Goal: Check status

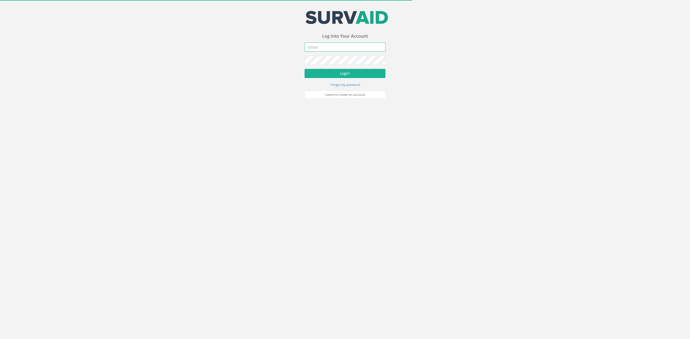
click at [317, 52] on input "email" at bounding box center [344, 47] width 81 height 9
type input "[EMAIL_ADDRESS][DOMAIN_NAME]"
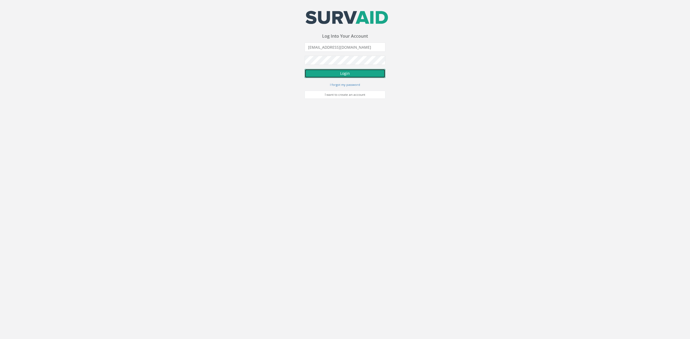
click at [336, 73] on button "Login" at bounding box center [344, 73] width 81 height 9
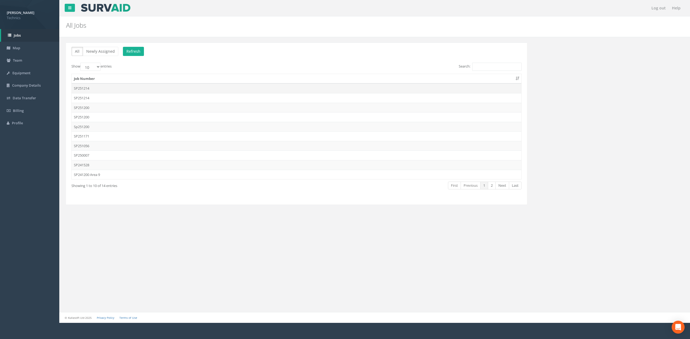
click at [88, 88] on td "SP251214" at bounding box center [296, 88] width 449 height 10
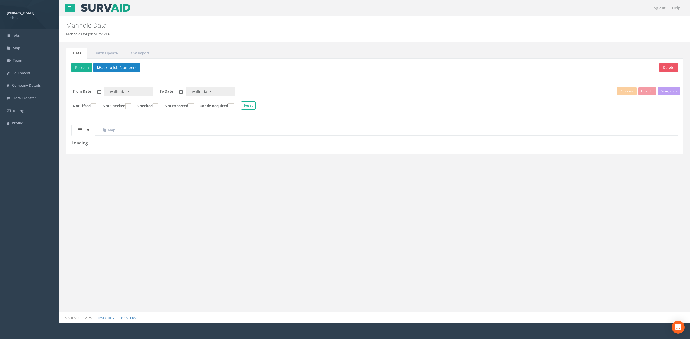
type input "[DATE]"
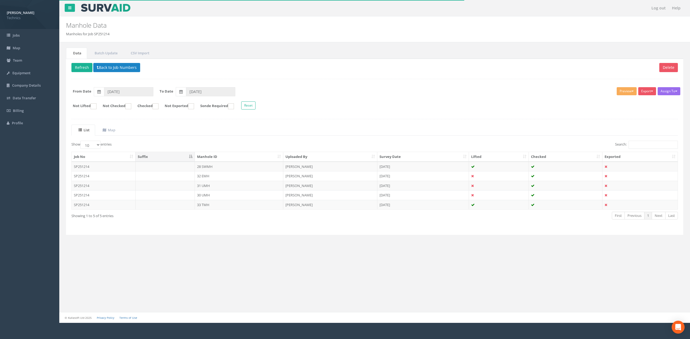
click at [132, 134] on ul "List Map" at bounding box center [374, 130] width 606 height 11
click at [155, 134] on ul "List Map" at bounding box center [374, 130] width 606 height 11
click at [483, 119] on div "Delete Refresh Back to Job Numbers Assign To No Companies Added Export Technics…" at bounding box center [374, 147] width 617 height 176
click at [95, 146] on select "10 25 50 100" at bounding box center [90, 145] width 20 height 8
select select "100"
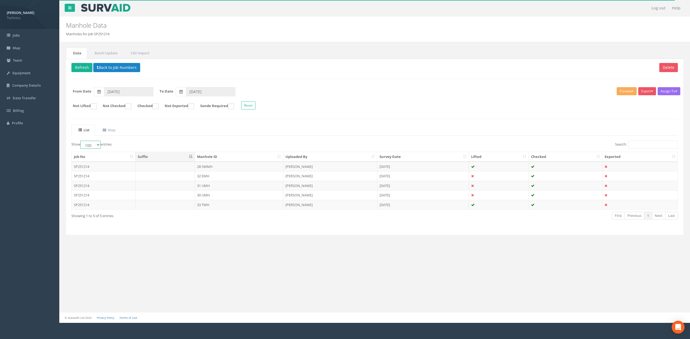
click at [81, 142] on select "10 25 50 100" at bounding box center [90, 145] width 20 height 8
click at [185, 127] on ul "List Map" at bounding box center [374, 130] width 606 height 11
click at [408, 119] on div "Delete Refresh Back to Job Numbers Assign To No Companies Added Export Technics…" at bounding box center [374, 147] width 617 height 176
click at [455, 97] on div "Assign To No Companies Added Export Technics Brize Norton Technics Heathrow Tec…" at bounding box center [374, 99] width 614 height 29
click at [478, 94] on form "From Date [DATE] To Date [DATE]" at bounding box center [374, 91] width 614 height 9
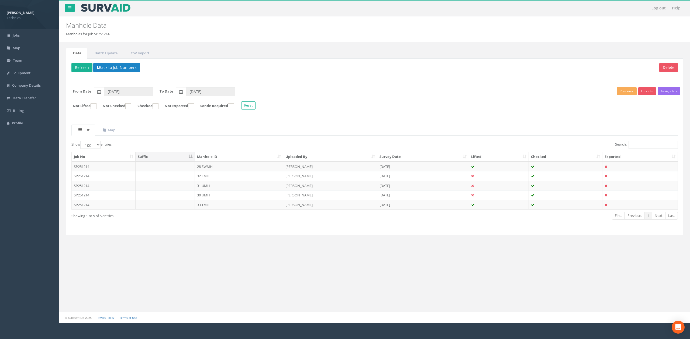
click at [361, 133] on ul "List Map" at bounding box center [374, 130] width 606 height 11
click at [365, 127] on ul "List Map" at bounding box center [374, 130] width 606 height 11
